Goal: Task Accomplishment & Management: Use online tool/utility

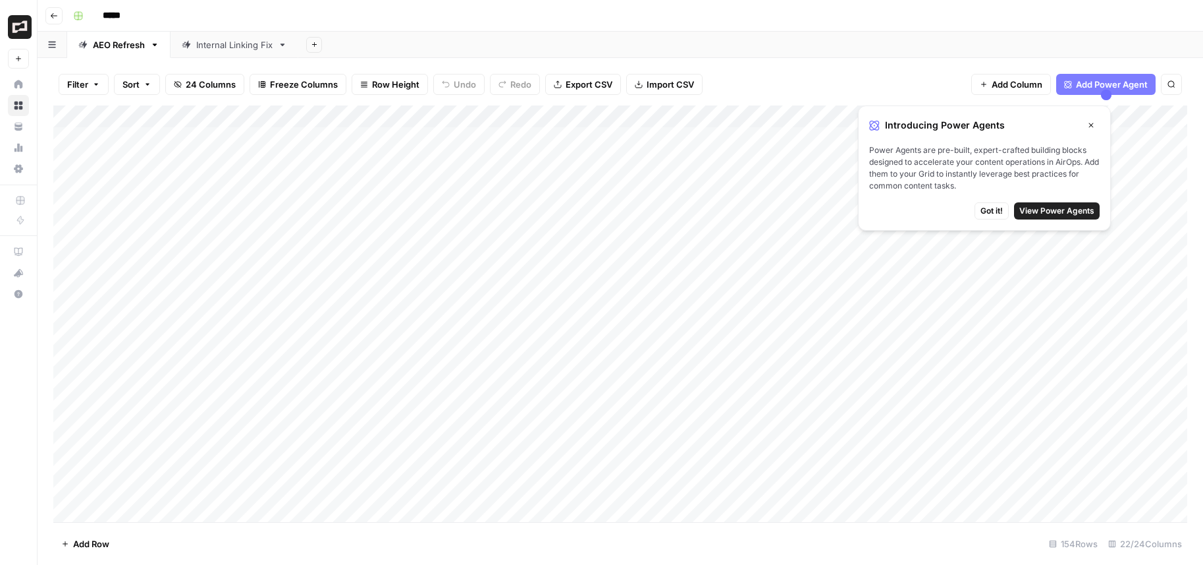
click at [1093, 121] on icon "button" at bounding box center [1092, 125] width 8 height 8
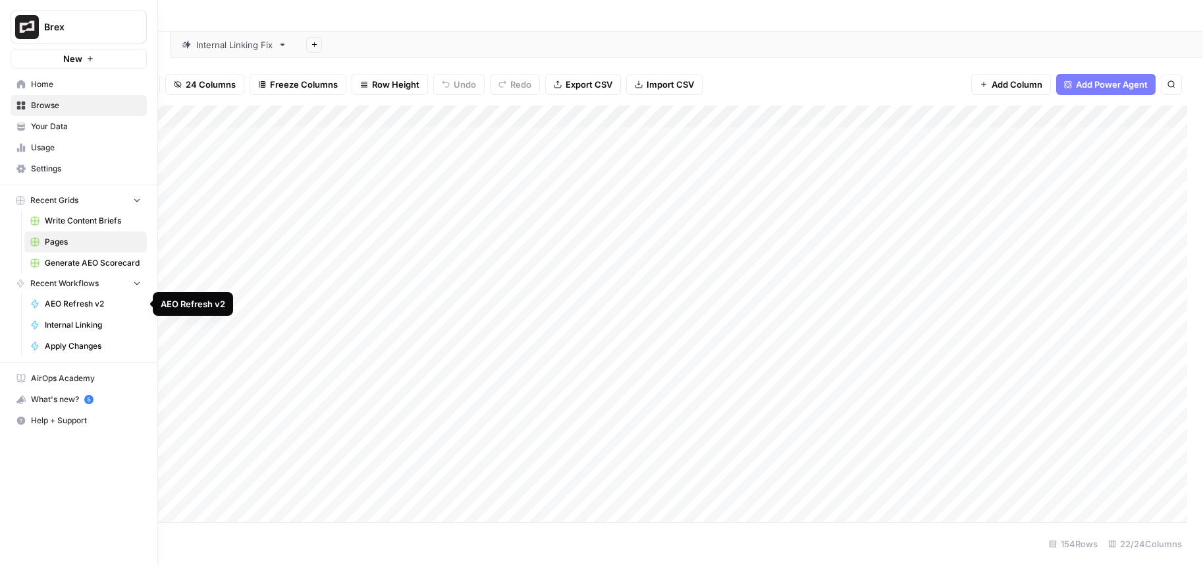
click at [92, 324] on span "Internal Linking" at bounding box center [93, 325] width 96 height 12
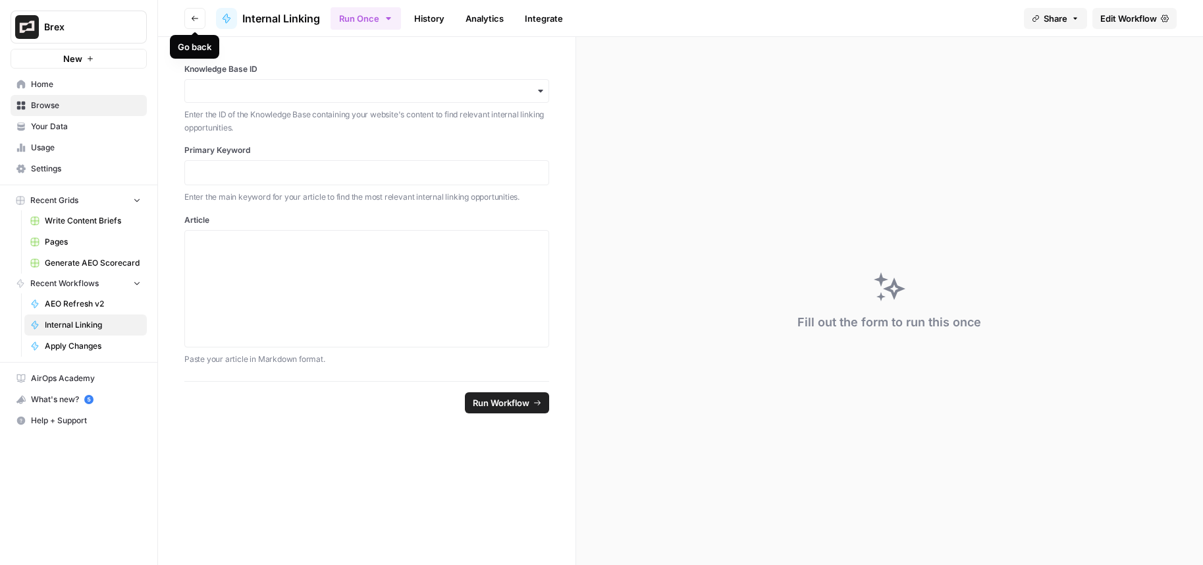
click at [194, 15] on icon "button" at bounding box center [195, 18] width 8 height 8
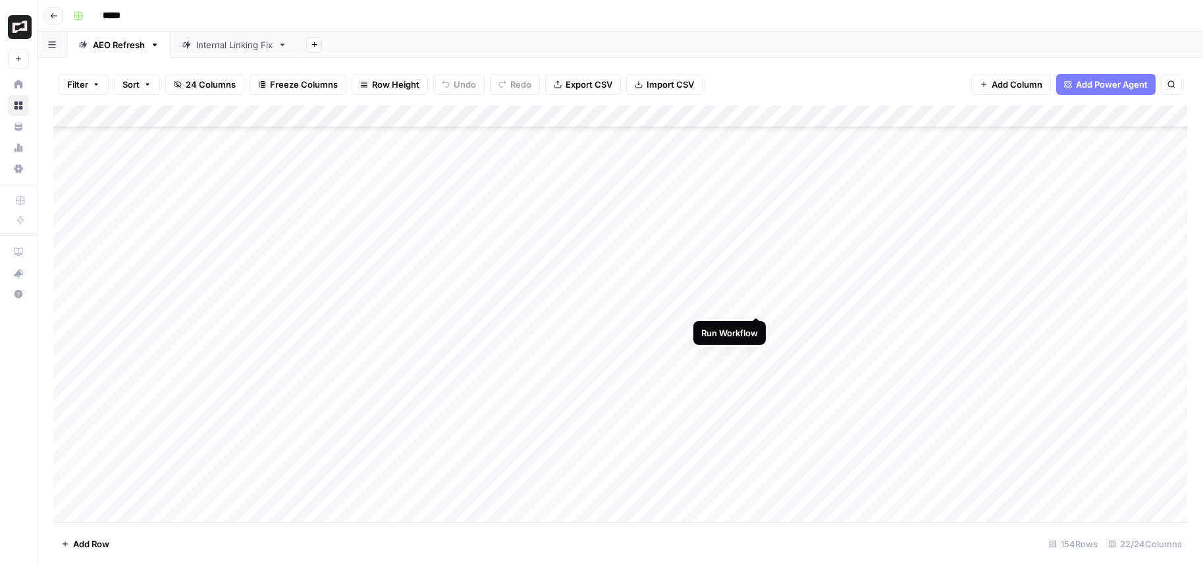
scroll to position [126, 1]
click at [757, 301] on div "Add Column" at bounding box center [620, 313] width 1134 height 416
click at [758, 218] on div "Add Column" at bounding box center [620, 313] width 1134 height 416
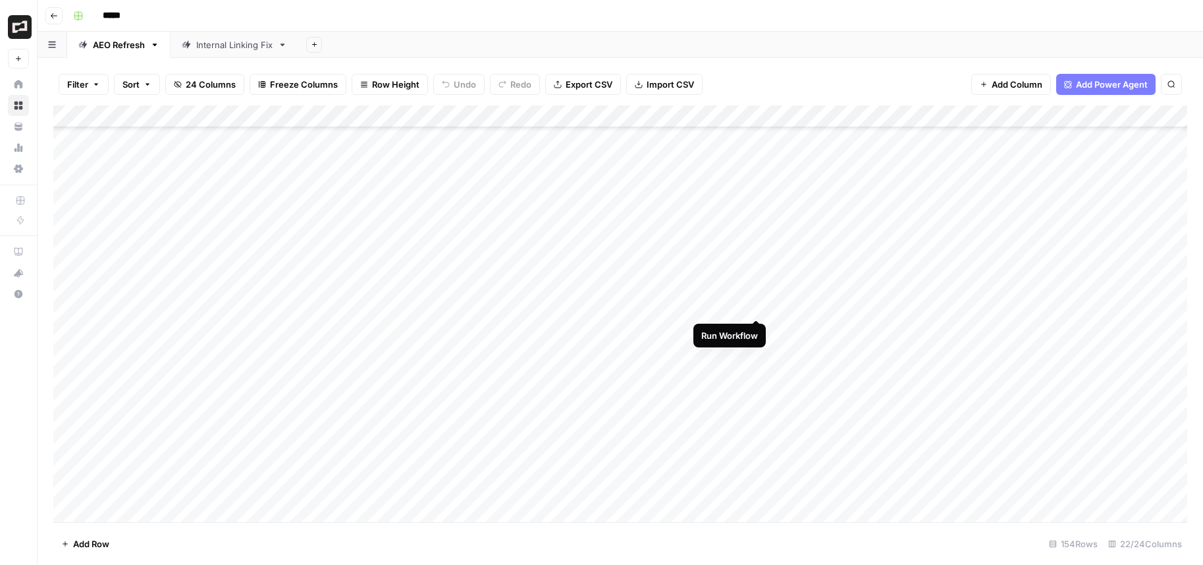
click at [759, 308] on div "Add Column" at bounding box center [620, 313] width 1134 height 416
click at [758, 444] on div "Add Column" at bounding box center [620, 313] width 1134 height 416
click at [1043, 429] on div "Add Column" at bounding box center [620, 313] width 1134 height 416
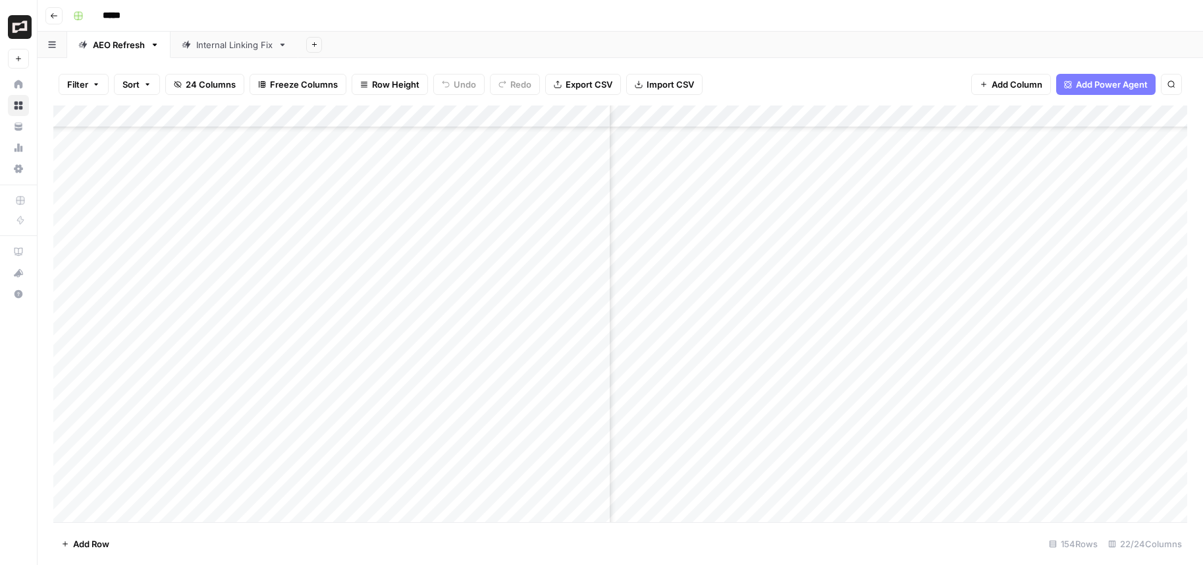
scroll to position [81, 465]
click at [1088, 300] on div "Add Column" at bounding box center [620, 313] width 1134 height 416
click at [1086, 327] on div "Add Column" at bounding box center [620, 313] width 1134 height 416
click at [1026, 347] on div "Add Column" at bounding box center [620, 313] width 1134 height 416
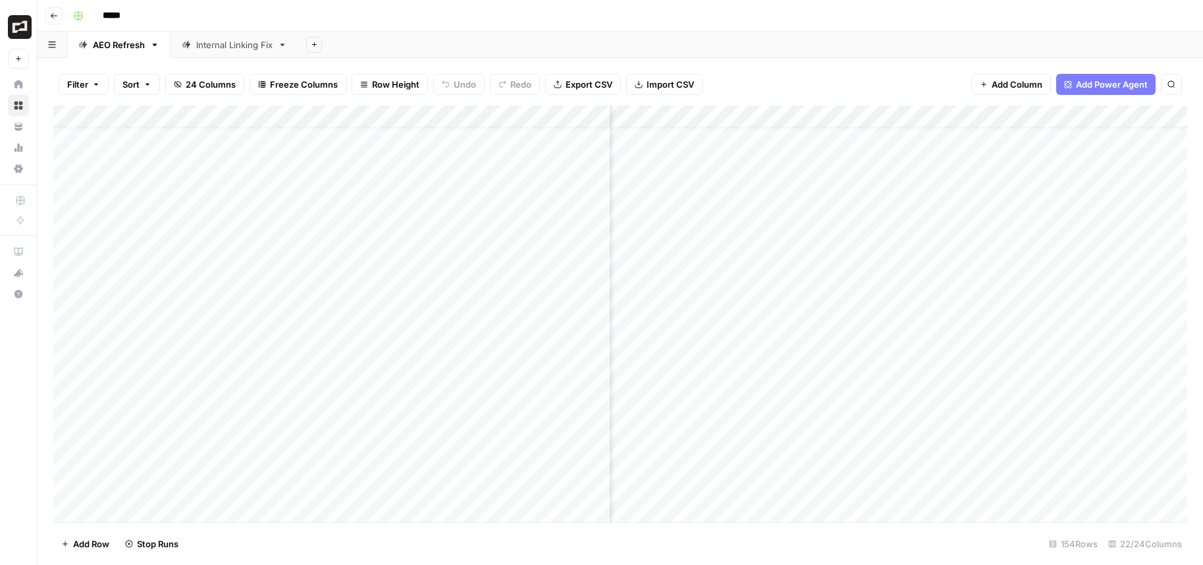
scroll to position [0, 487]
click at [1066, 250] on div "Add Column" at bounding box center [620, 313] width 1134 height 416
click at [1064, 182] on div "Add Column" at bounding box center [620, 313] width 1134 height 416
